Goal: Transaction & Acquisition: Purchase product/service

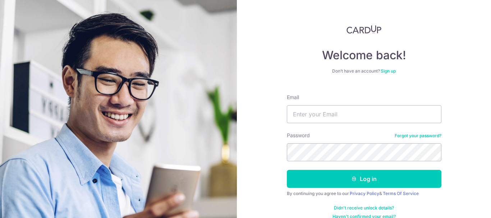
click at [306, 110] on input "Email" at bounding box center [364, 114] width 154 height 18
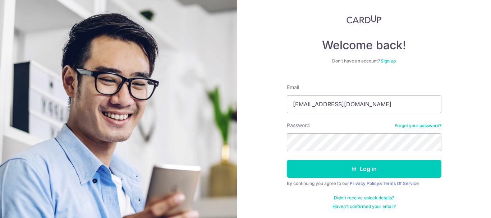
type input "[EMAIL_ADDRESS][DOMAIN_NAME]"
click at [354, 134] on div "Password Forgot your password?" at bounding box center [364, 136] width 154 height 29
click at [287, 160] on button "Log in" at bounding box center [364, 169] width 154 height 18
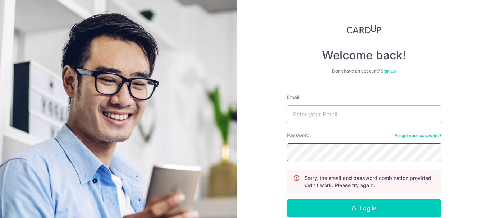
click at [287, 199] on button "Log in" at bounding box center [364, 208] width 154 height 18
click at [315, 120] on input "Email" at bounding box center [364, 114] width 154 height 18
type input "linrijun700@gmail.com"
click at [287, 199] on button "Log in" at bounding box center [364, 208] width 154 height 18
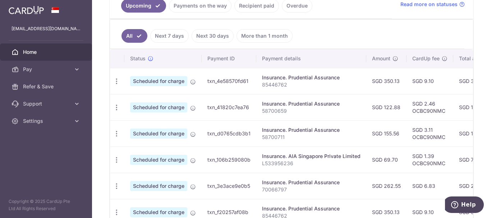
scroll to position [197, 0]
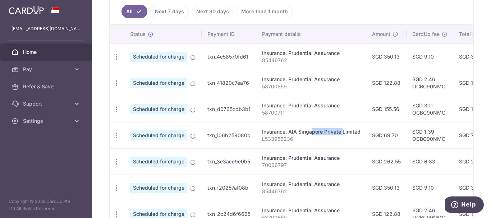
drag, startPoint x: 288, startPoint y: 132, endPoint x: 323, endPoint y: 132, distance: 34.5
click at [323, 132] on div "Insurance. AIA Singapore Private Limited" at bounding box center [311, 131] width 98 height 7
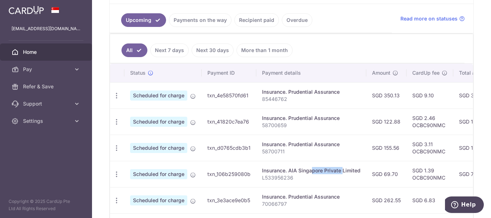
scroll to position [54, 0]
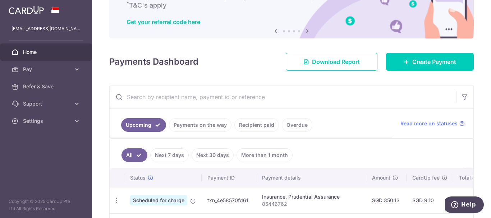
click at [151, 96] on input "text" at bounding box center [283, 97] width 346 height 23
paste input "AIA Singapore"
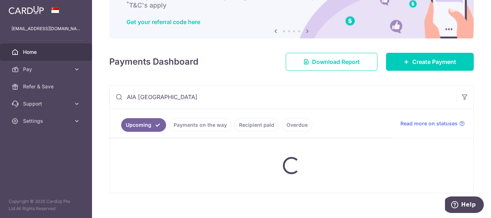
type input "AIA Singapore"
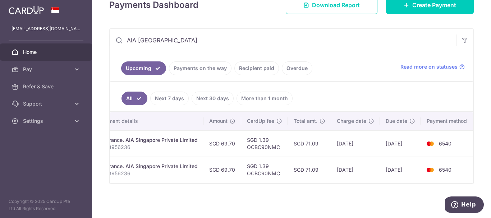
scroll to position [0, 164]
drag, startPoint x: 342, startPoint y: 182, endPoint x: 6, endPoint y: 0, distance: 382.1
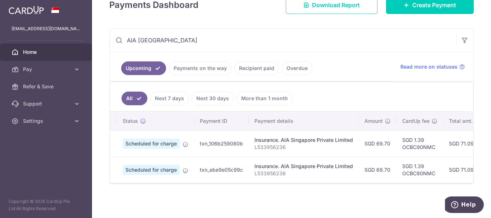
scroll to position [0, 14]
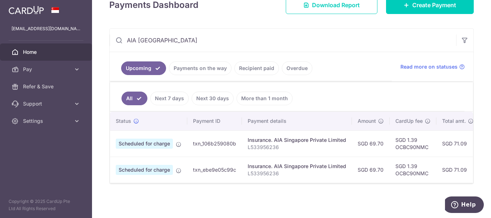
click at [169, 166] on span "Scheduled for charge" at bounding box center [144, 170] width 57 height 10
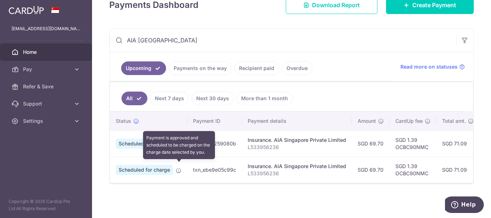
click at [176, 168] on icon at bounding box center [179, 171] width 6 height 6
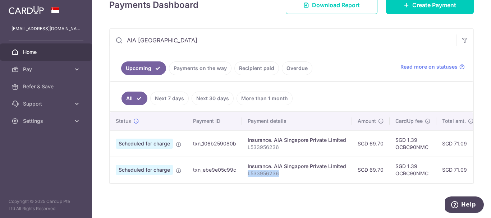
drag, startPoint x: 247, startPoint y: 171, endPoint x: 280, endPoint y: 170, distance: 32.7
click at [280, 170] on td "Insurance. AIA Singapore Private Limited L533956236" at bounding box center [297, 170] width 110 height 26
copy p "L533956236"
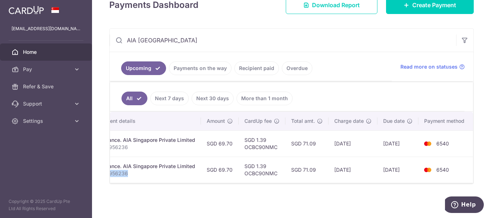
scroll to position [0, 0]
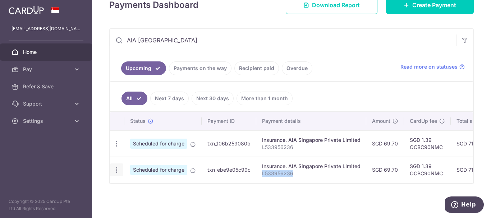
click at [115, 167] on icon "button" at bounding box center [117, 170] width 8 height 8
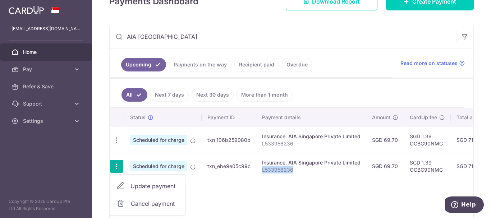
click at [139, 189] on span "Update payment" at bounding box center [154, 186] width 49 height 9
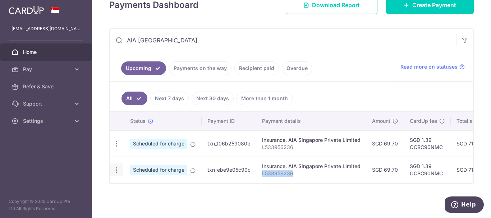
radio input "true"
type input "69.70"
type input "11/12/2025"
type input "L533956236"
type input "OCBC90NMC"
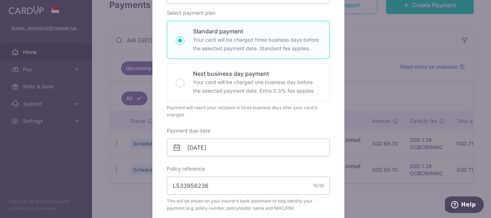
scroll to position [36, 0]
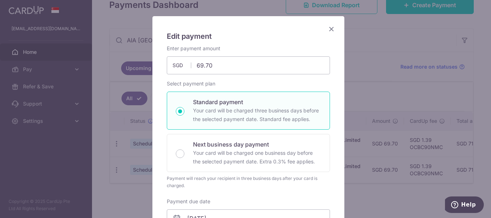
click at [328, 30] on icon "Close" at bounding box center [331, 28] width 9 height 9
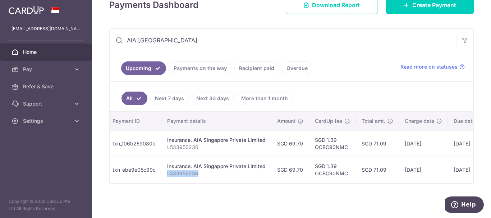
scroll to position [0, 0]
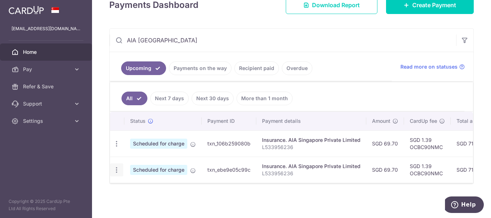
click at [120, 166] on div "Update payment Cancel payment" at bounding box center [116, 169] width 13 height 13
click at [116, 166] on icon "button" at bounding box center [117, 170] width 8 height 8
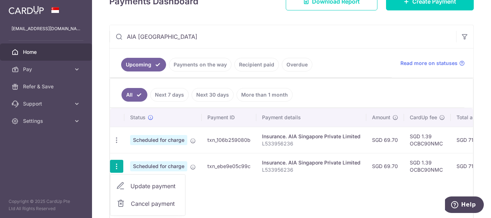
click at [133, 182] on span "Update payment" at bounding box center [154, 186] width 49 height 9
radio input "true"
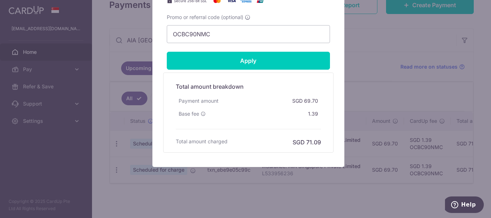
scroll to position [364, 0]
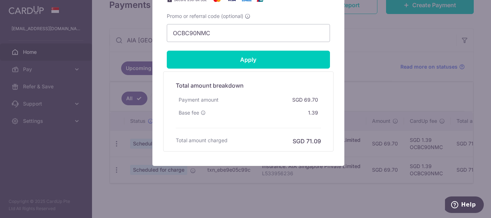
click at [263, 181] on div "Edit payment By clicking apply, you will make changes to all payments to AIA Si…" at bounding box center [245, 109] width 491 height 218
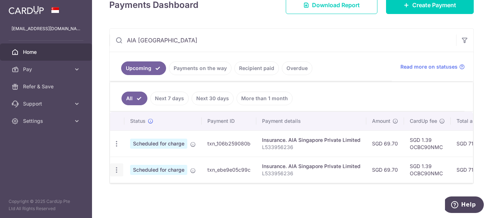
click at [119, 166] on icon "button" at bounding box center [117, 170] width 8 height 8
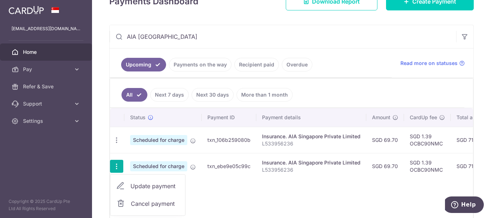
click at [133, 202] on span "Cancel payment" at bounding box center [155, 203] width 48 height 9
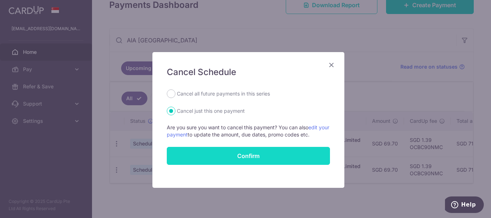
click at [227, 153] on button "Confirm" at bounding box center [248, 156] width 163 height 18
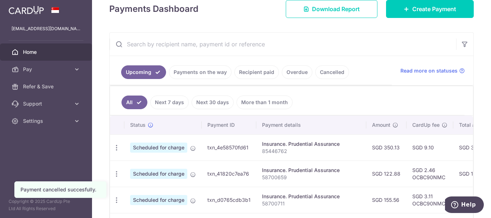
scroll to position [108, 0]
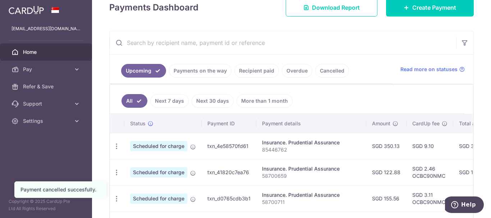
click at [217, 46] on input "text" at bounding box center [283, 42] width 346 height 23
paste input "L533956236"
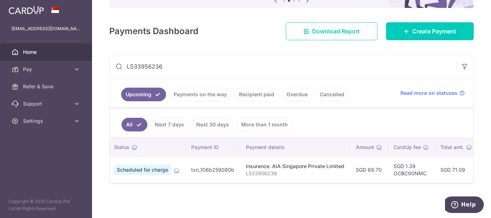
scroll to position [0, 0]
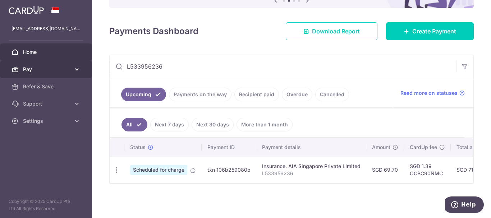
type input "L533956236"
click at [59, 76] on link "Pay" at bounding box center [46, 69] width 92 height 17
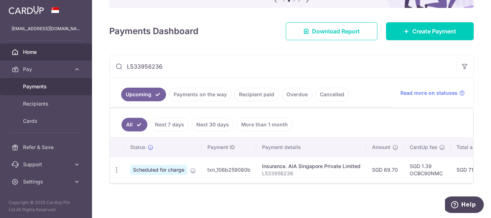
click at [60, 87] on span "Payments" at bounding box center [46, 86] width 47 height 7
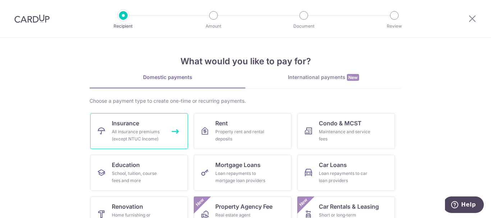
click at [142, 132] on div "All insurance premiums (except NTUC Income)" at bounding box center [138, 135] width 52 height 14
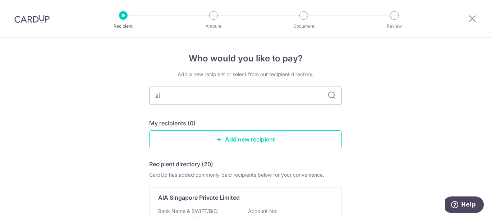
type input "aia"
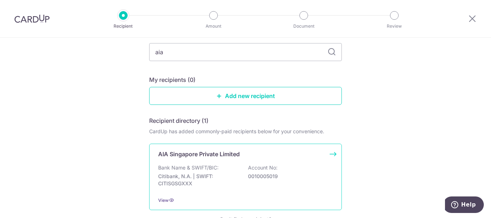
scroll to position [98, 0]
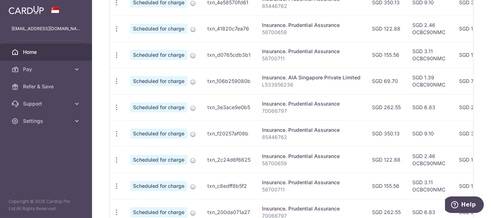
scroll to position [216, 0]
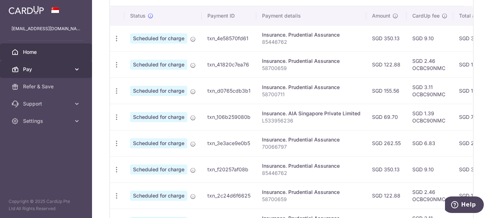
click at [32, 66] on span "Pay" at bounding box center [46, 69] width 47 height 7
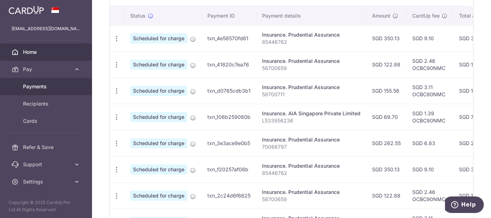
click at [41, 83] on span "Payments" at bounding box center [46, 86] width 47 height 7
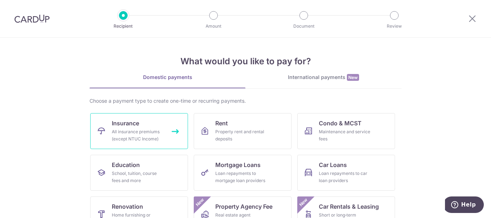
click at [152, 136] on div "All insurance premiums (except NTUC Income)" at bounding box center [138, 135] width 52 height 14
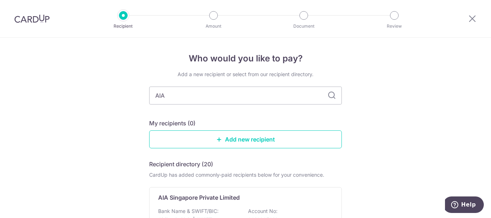
type input "AIA"
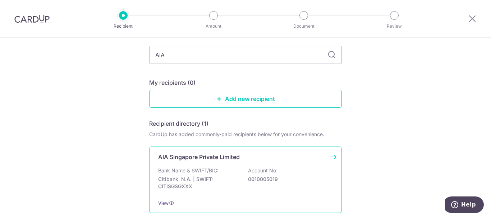
scroll to position [98, 0]
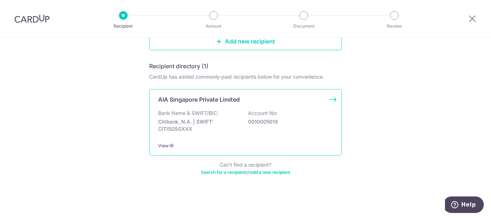
click at [230, 122] on p "Citibank, N.A. | SWIFT: CITISGSGXXX" at bounding box center [198, 125] width 80 height 14
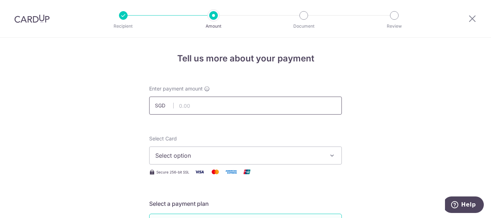
click at [186, 103] on input "text" at bounding box center [245, 106] width 193 height 18
type input "69.70"
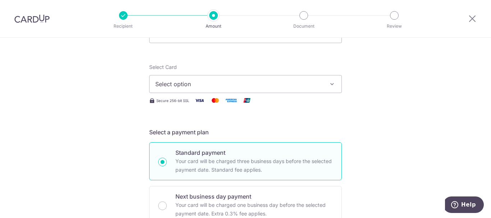
scroll to position [72, 0]
click at [217, 83] on span "Select option" at bounding box center [238, 83] width 167 height 9
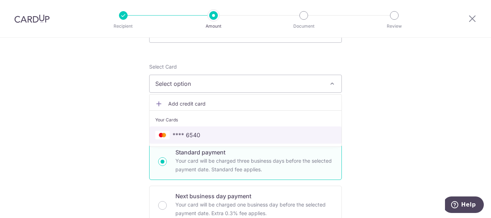
click at [212, 135] on span "**** 6540" at bounding box center [245, 135] width 180 height 9
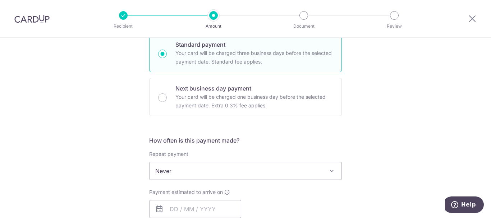
scroll to position [252, 0]
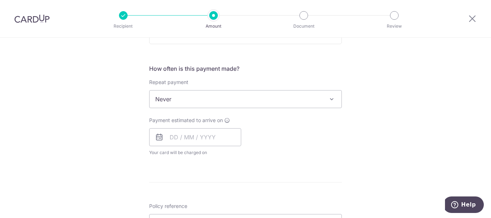
click at [218, 103] on span "Never" at bounding box center [245, 99] width 192 height 17
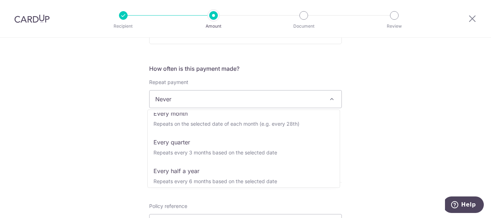
scroll to position [72, 0]
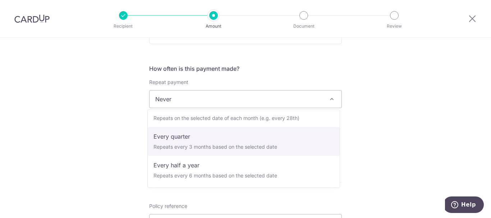
click at [369, 132] on div "Tell us more about your payment Enter payment amount SGD 69.70 69.70 Select Car…" at bounding box center [245, 125] width 491 height 679
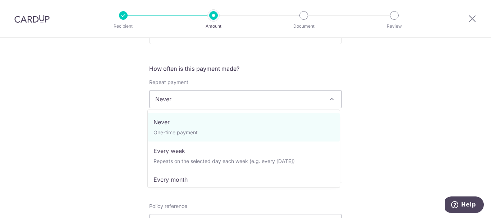
click at [315, 106] on span "Never" at bounding box center [245, 99] width 192 height 17
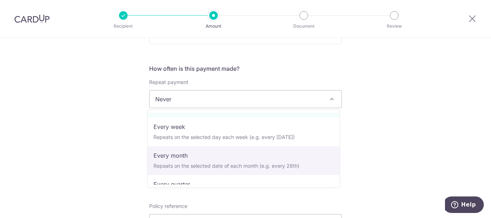
scroll to position [36, 0]
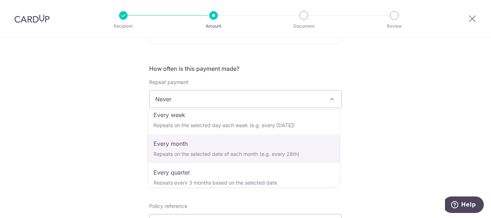
select select "3"
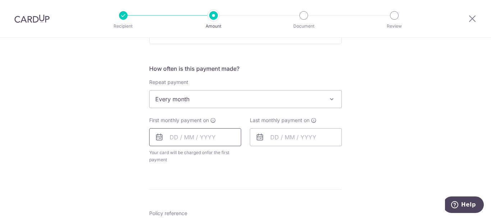
click at [219, 137] on input "text" at bounding box center [195, 137] width 92 height 18
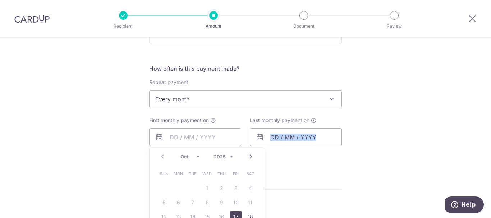
click at [300, 157] on div "Last monthly payment on" at bounding box center [295, 140] width 101 height 47
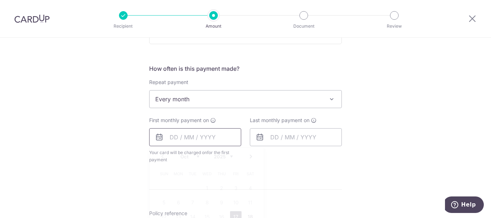
click at [206, 136] on input "text" at bounding box center [195, 137] width 92 height 18
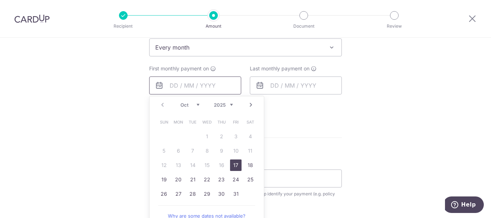
scroll to position [323, 0]
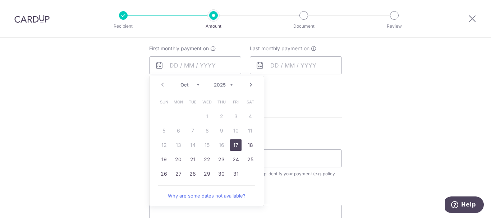
click at [248, 86] on link "Next" at bounding box center [250, 84] width 9 height 9
click at [248, 87] on link "Next" at bounding box center [250, 84] width 9 height 9
click at [160, 146] on link "11" at bounding box center [163, 144] width 11 height 11
type input "11/01/2026"
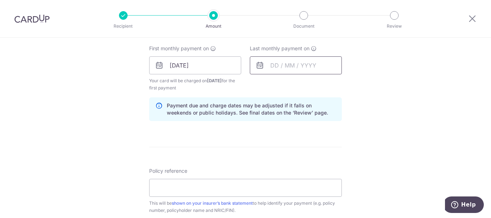
click at [318, 65] on input "text" at bounding box center [296, 65] width 92 height 18
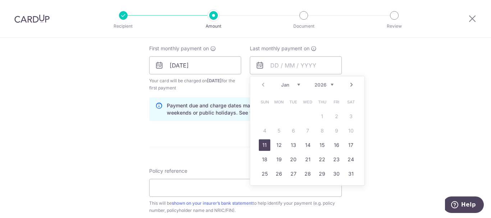
click at [350, 86] on link "Next" at bounding box center [351, 84] width 9 height 9
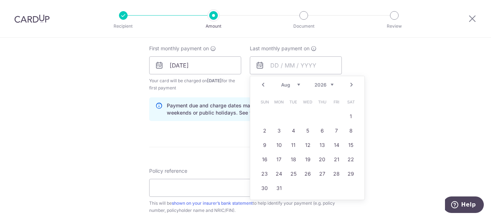
click at [350, 86] on link "Next" at bounding box center [351, 84] width 9 height 9
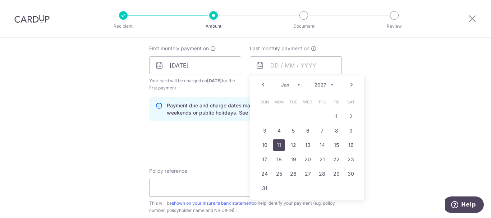
click at [277, 144] on link "11" at bounding box center [278, 144] width 11 height 11
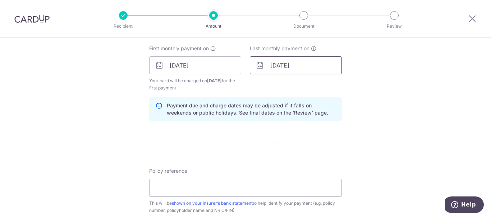
click at [313, 64] on input "11/01/2027" at bounding box center [296, 65] width 92 height 18
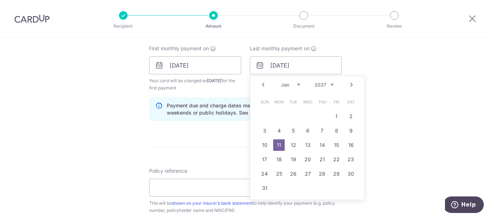
click at [259, 84] on link "Prev" at bounding box center [263, 84] width 9 height 9
click at [334, 129] on link "11" at bounding box center [336, 130] width 11 height 11
type input "11/12/2026"
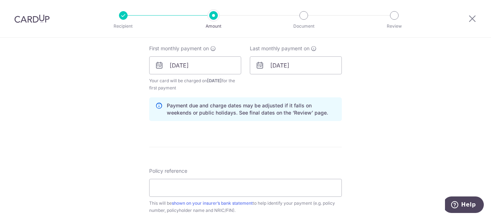
click at [257, 139] on form "Enter payment amount SGD 69.70 69.70 Select Card **** 6540 Add credit card Your…" at bounding box center [245, 79] width 193 height 635
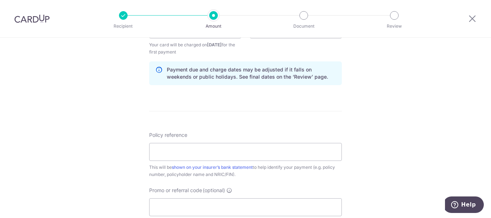
scroll to position [395, 0]
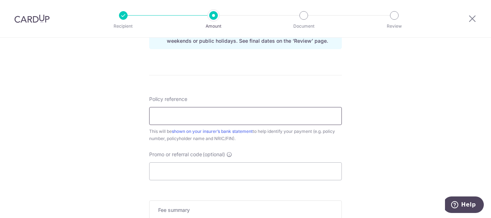
click at [266, 117] on input "Policy reference" at bounding box center [245, 116] width 193 height 18
paste input "L533956236"
type input "L533956236"
click at [284, 163] on input "Promo or referral code (optional)" at bounding box center [245, 171] width 193 height 18
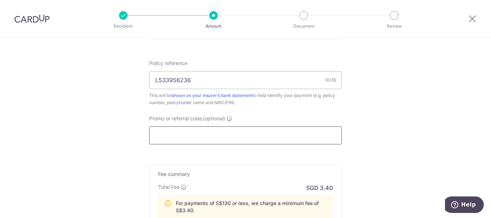
paste input "OCBC90NMC"
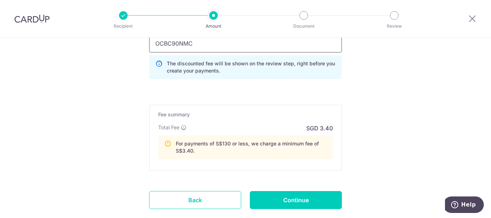
scroll to position [568, 0]
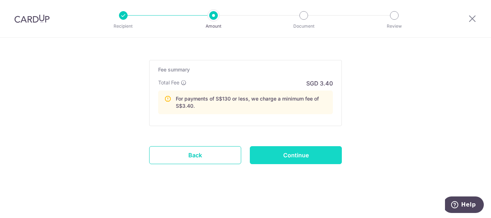
type input "OCBC90NMC"
click at [327, 153] on input "Continue" at bounding box center [296, 155] width 92 height 18
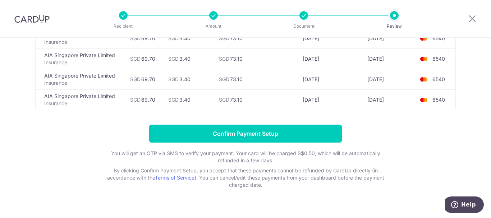
scroll to position [260, 0]
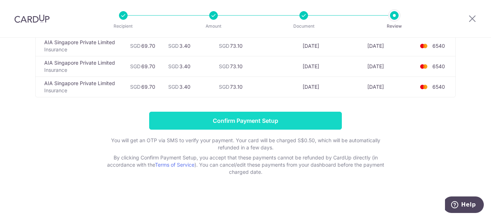
click at [235, 127] on input "Confirm Payment Setup" at bounding box center [245, 121] width 193 height 18
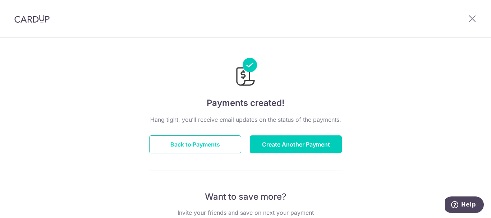
click at [218, 143] on button "Back to Payments" at bounding box center [195, 144] width 92 height 18
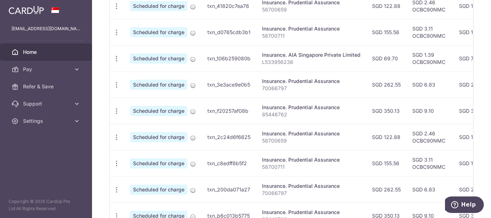
scroll to position [341, 0]
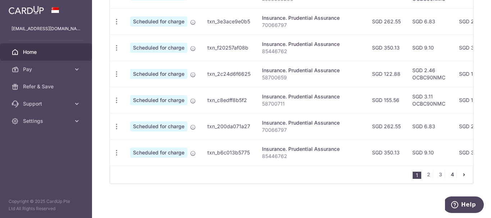
click at [451, 174] on link "4" at bounding box center [452, 174] width 9 height 9
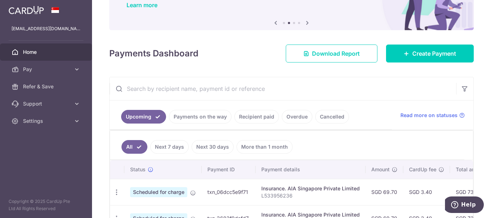
scroll to position [0, 0]
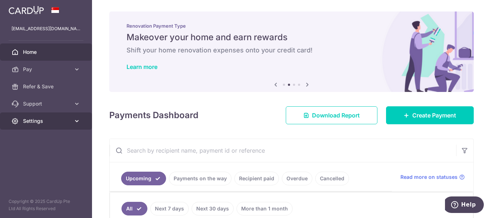
click at [62, 127] on link "Settings" at bounding box center [46, 120] width 92 height 17
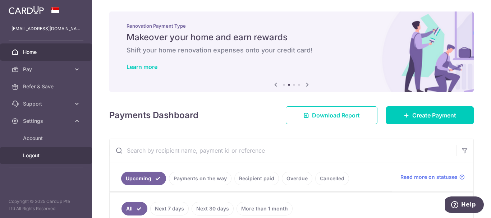
click at [31, 161] on link "Logout" at bounding box center [46, 155] width 92 height 17
